Goal: Find specific page/section: Find specific page/section

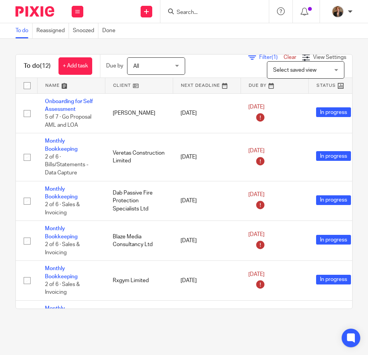
click at [222, 16] on input "Search" at bounding box center [211, 12] width 70 height 7
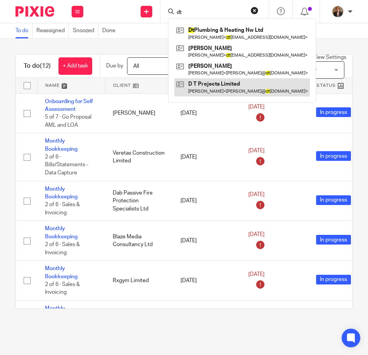
type input "dt"
click at [224, 84] on link at bounding box center [242, 87] width 136 height 18
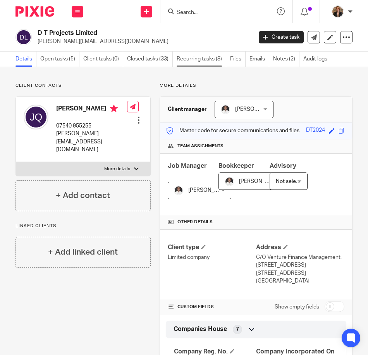
click at [196, 59] on link "Recurring tasks (8)" at bounding box center [202, 59] width 50 height 15
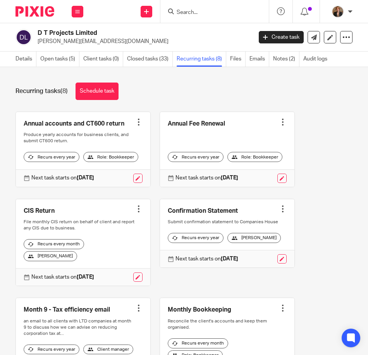
click at [263, 260] on link at bounding box center [227, 233] width 134 height 69
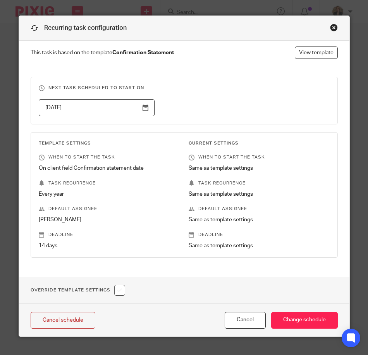
click at [332, 25] on div "Close this dialog window" at bounding box center [334, 28] width 8 height 8
